Goal: Information Seeking & Learning: Learn about a topic

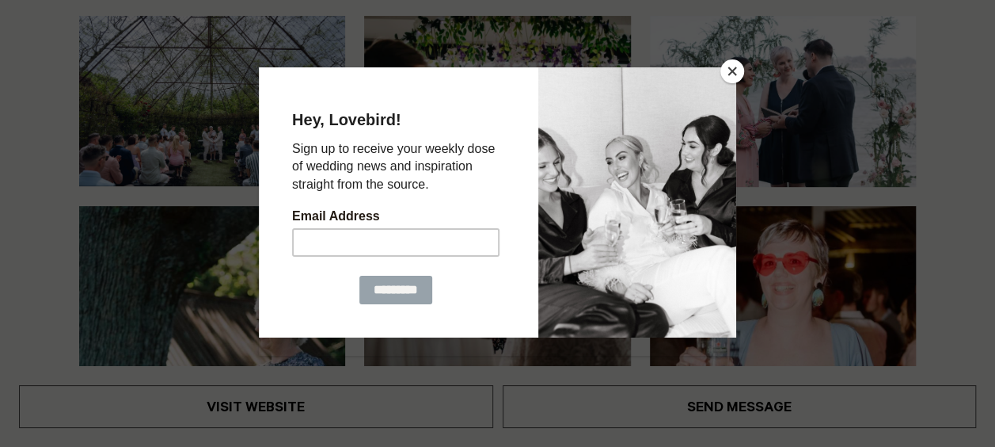
scroll to position [271, 0]
click at [733, 67] on button "Close" at bounding box center [733, 71] width 24 height 24
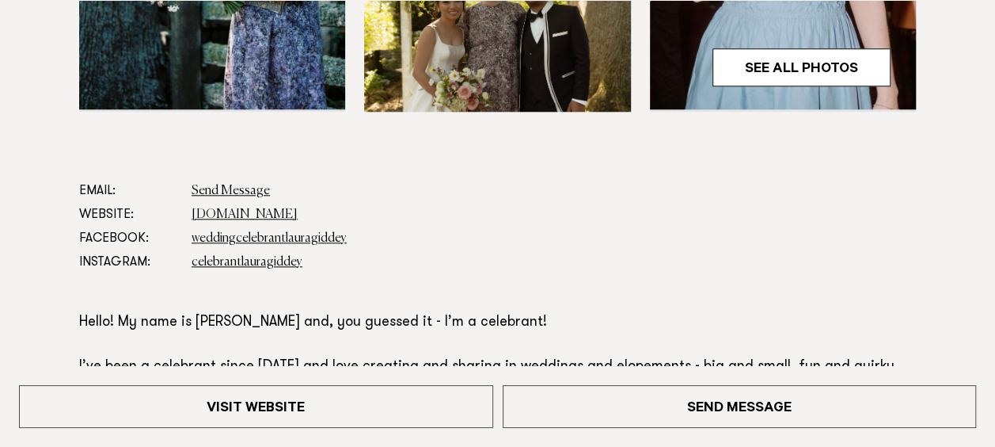
scroll to position [725, 0]
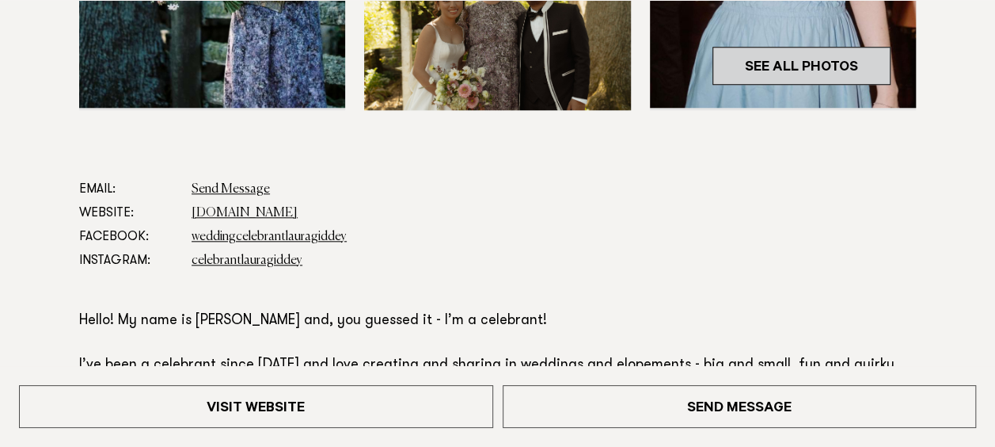
click at [836, 69] on link "See All Photos" at bounding box center [802, 66] width 178 height 38
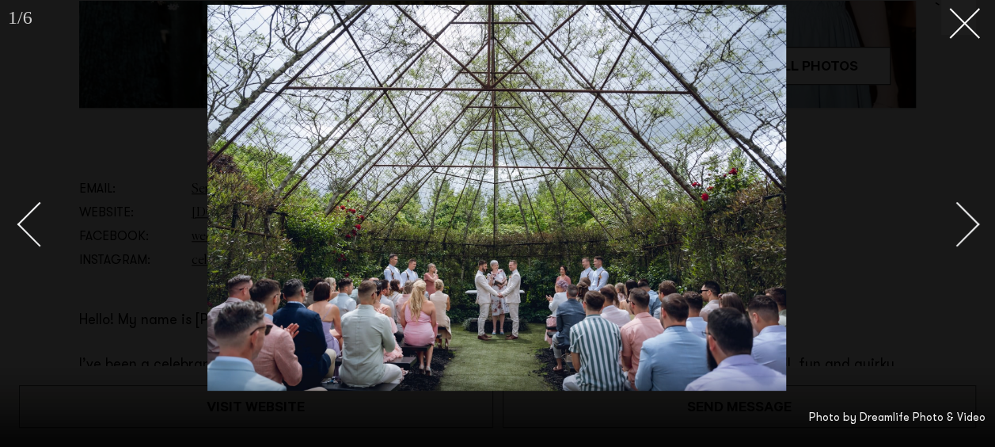
click at [965, 230] on div "Next slide" at bounding box center [957, 224] width 45 height 45
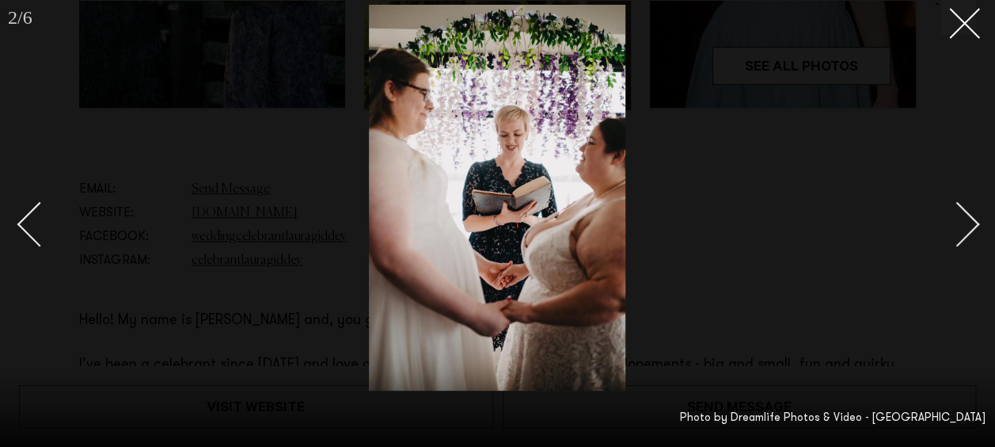
click at [965, 230] on div "Next slide" at bounding box center [957, 224] width 45 height 45
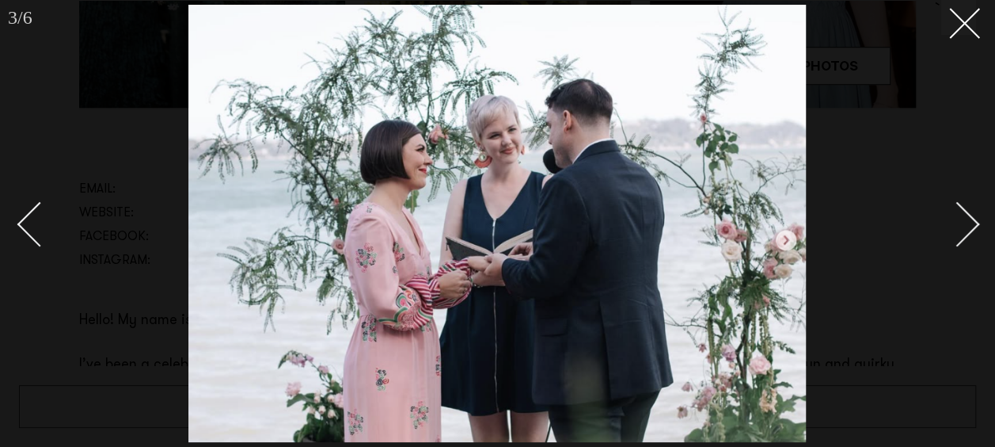
click at [965, 230] on div "Next slide" at bounding box center [957, 224] width 45 height 45
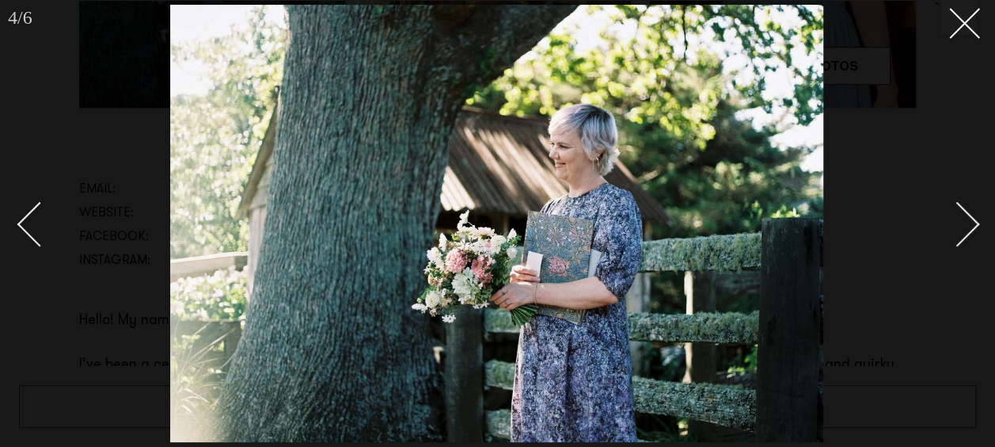
click at [965, 230] on div "Next slide" at bounding box center [957, 224] width 45 height 45
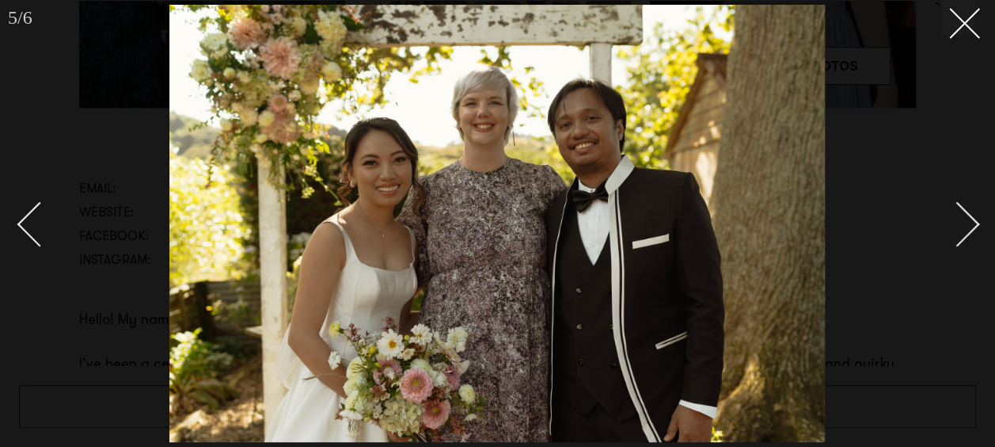
click at [965, 230] on div "Next slide" at bounding box center [957, 224] width 45 height 45
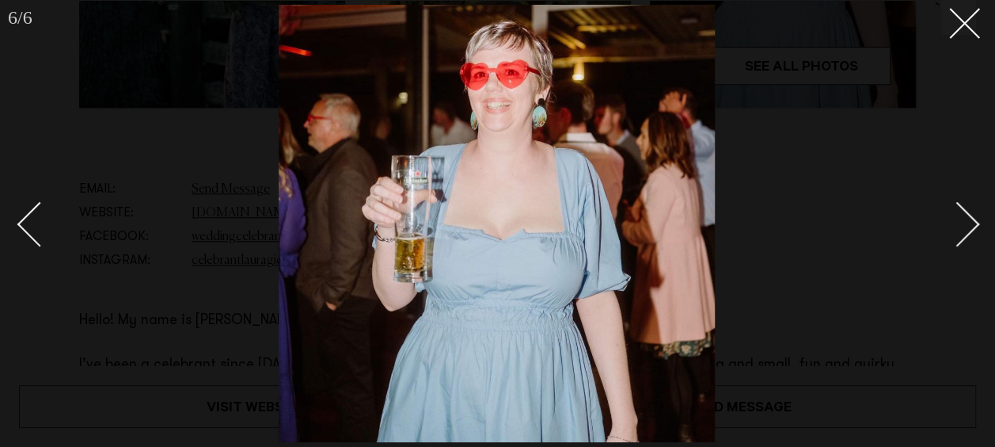
click at [965, 230] on div "Next slide" at bounding box center [957, 224] width 45 height 45
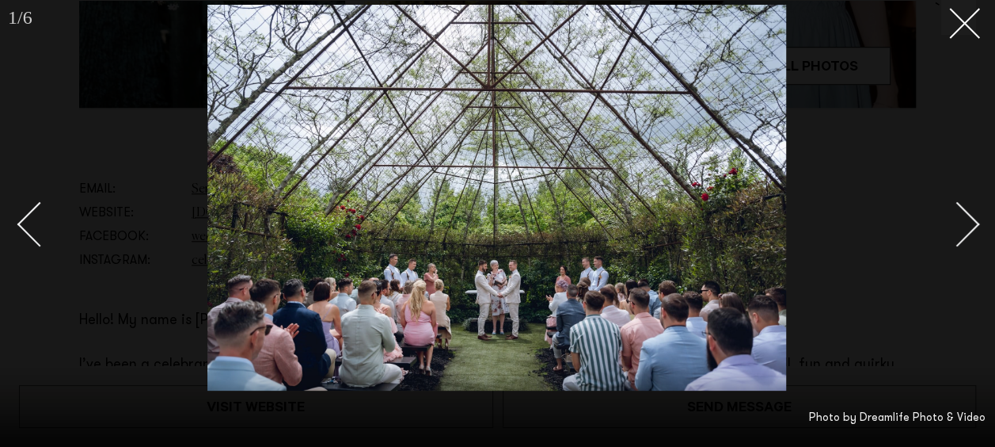
click at [965, 230] on div "Next slide" at bounding box center [957, 224] width 45 height 45
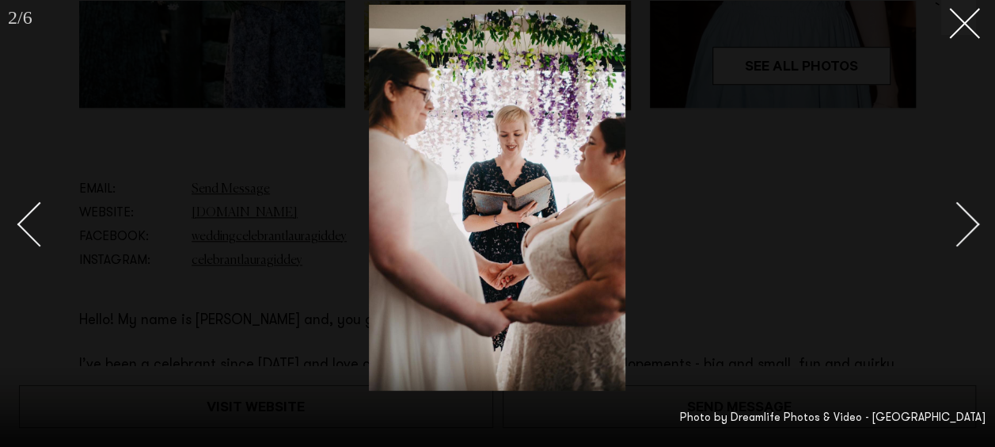
click at [965, 230] on div "Next slide" at bounding box center [957, 224] width 45 height 45
